Goal: Task Accomplishment & Management: Use online tool/utility

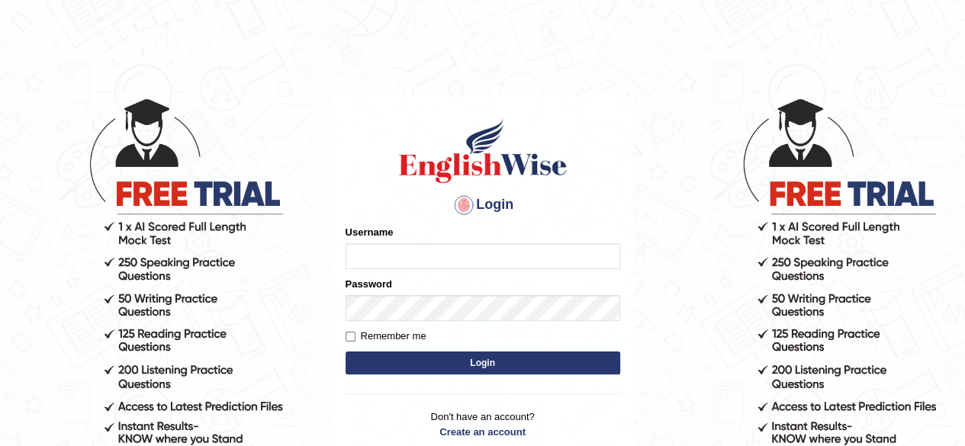
type input "maliny"
click at [463, 368] on button "Login" at bounding box center [483, 363] width 275 height 23
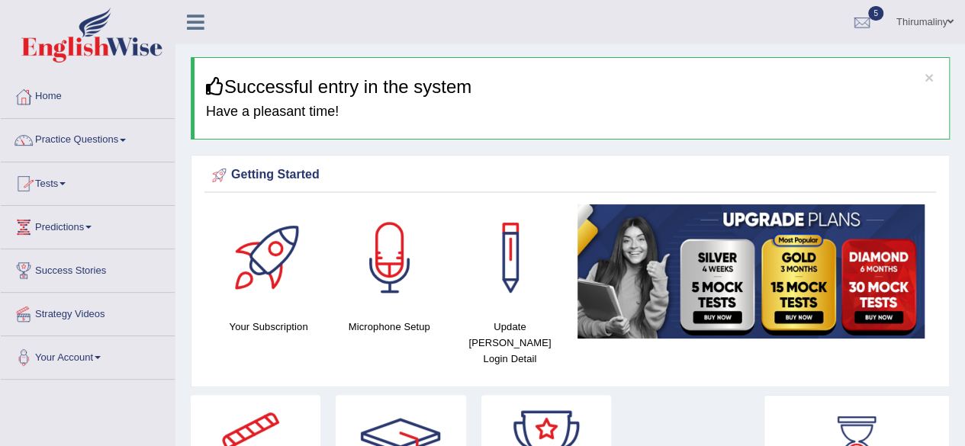
click at [66, 183] on span at bounding box center [63, 183] width 6 height 3
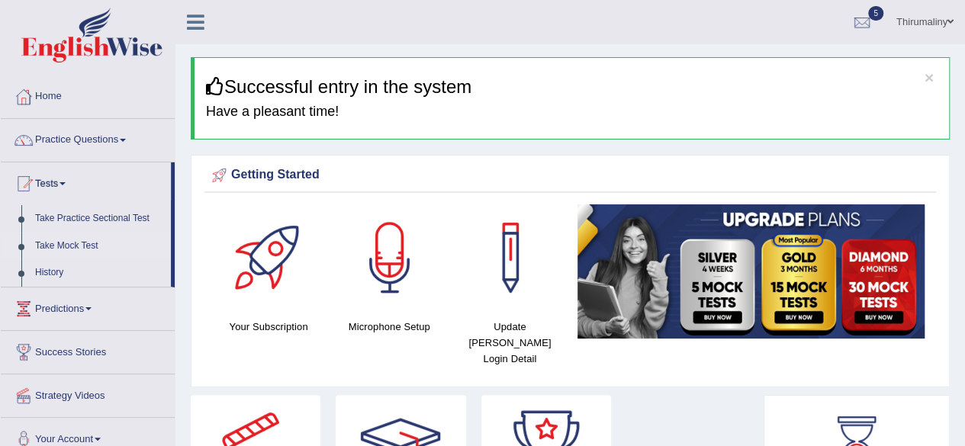
click at [77, 251] on link "Take Mock Test" at bounding box center [99, 246] width 143 height 27
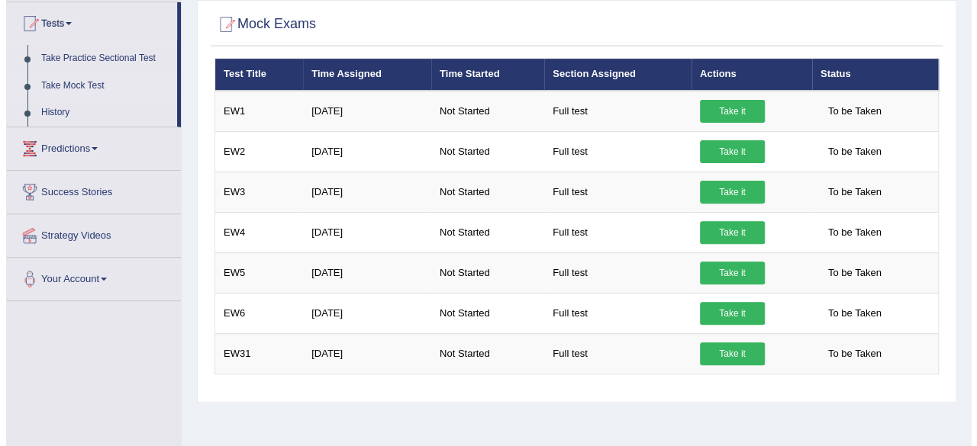
scroll to position [183, 0]
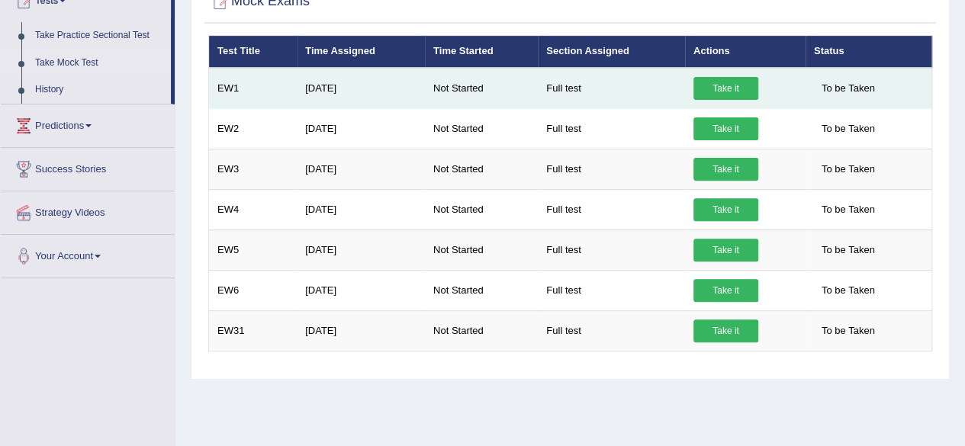
click at [717, 89] on link "Take it" at bounding box center [726, 88] width 65 height 23
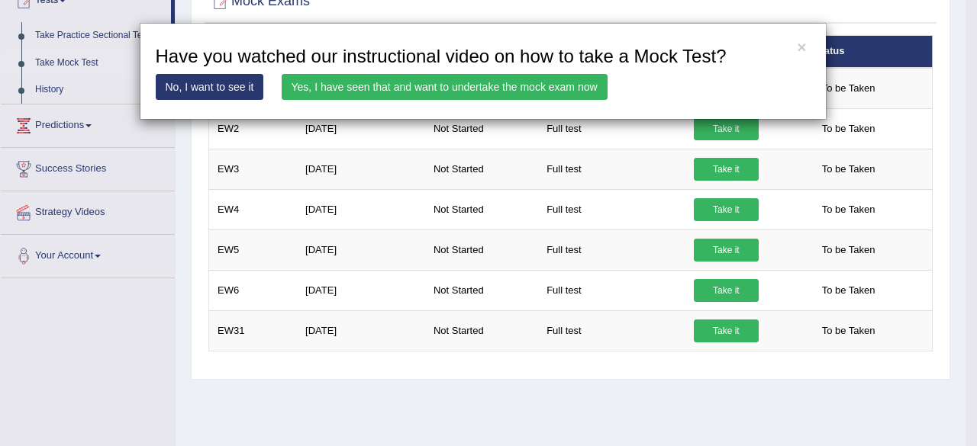
click at [559, 91] on link "Yes, I have seen that and want to undertake the mock exam now" at bounding box center [445, 87] width 326 height 26
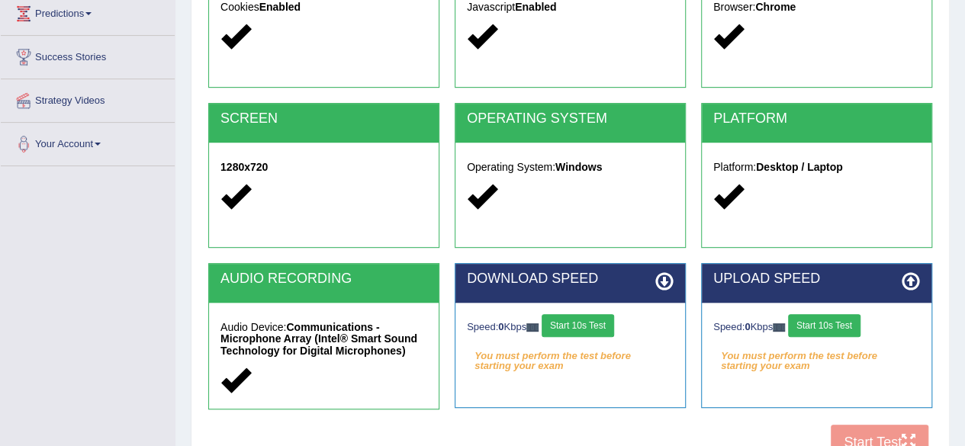
scroll to position [244, 0]
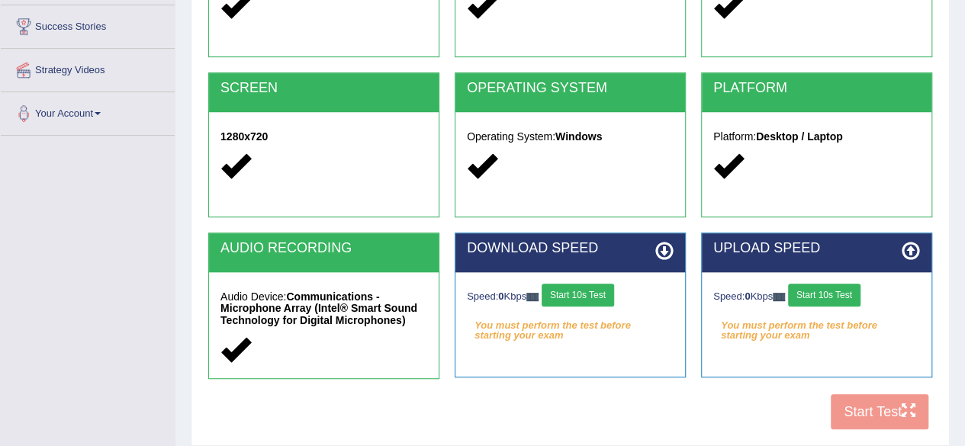
click at [562, 291] on button "Start 10s Test" at bounding box center [578, 295] width 72 height 23
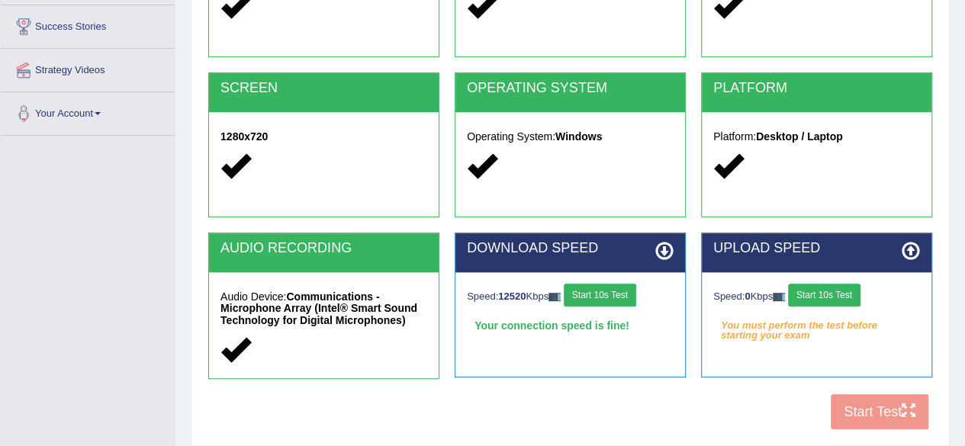
click at [819, 295] on button "Start 10s Test" at bounding box center [824, 295] width 72 height 23
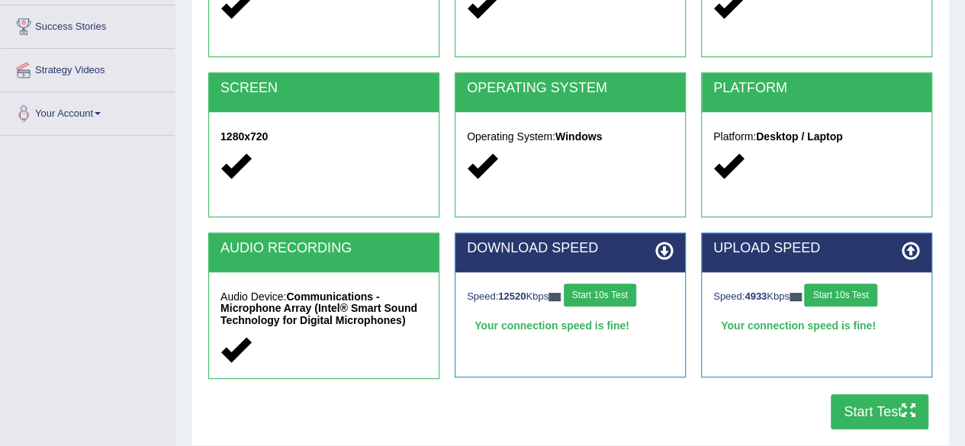
click at [819, 295] on button "Start 10s Test" at bounding box center [840, 295] width 72 height 23
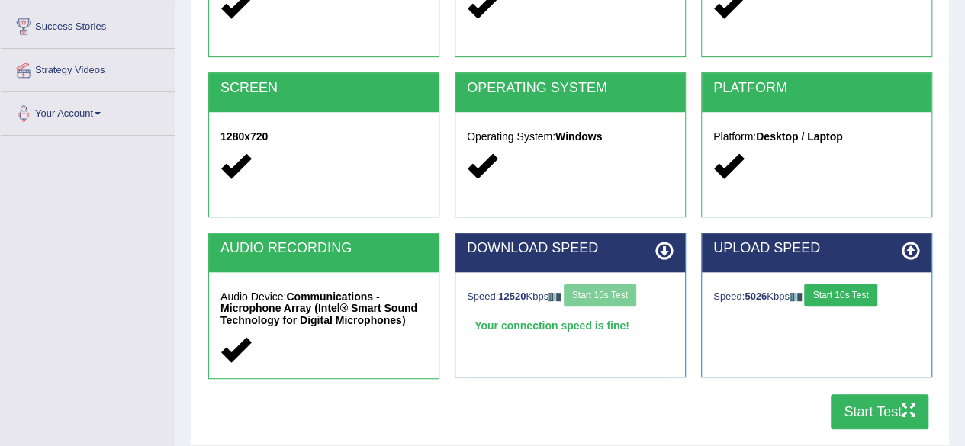
click at [894, 405] on button "Start Test" at bounding box center [880, 411] width 98 height 35
